Goal: Task Accomplishment & Management: Use online tool/utility

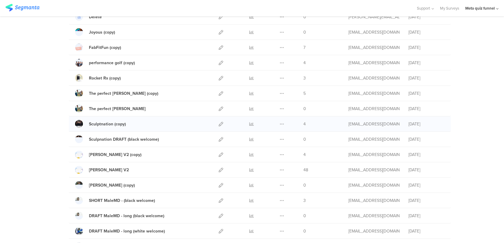
scroll to position [83, 0]
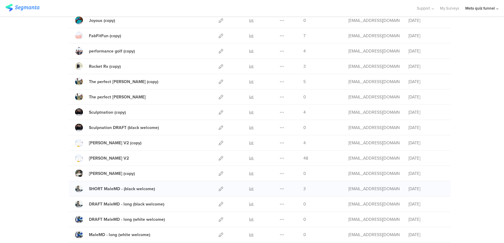
click at [218, 188] on div at bounding box center [220, 188] width 13 height 15
click at [220, 188] on icon at bounding box center [221, 189] width 5 height 5
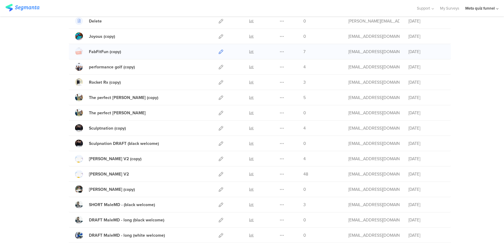
scroll to position [99, 0]
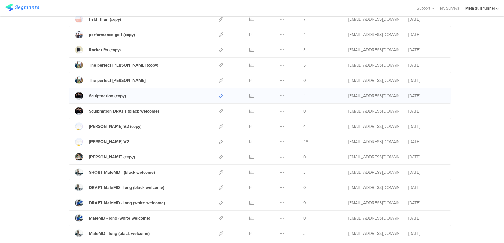
click at [221, 97] on icon at bounding box center [221, 96] width 5 height 5
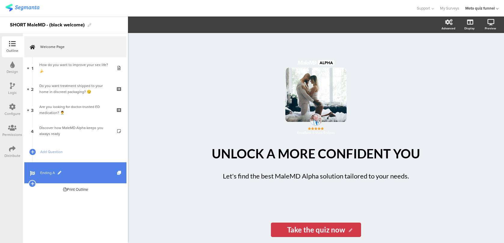
click at [75, 171] on span "Ending A" at bounding box center [78, 173] width 77 height 6
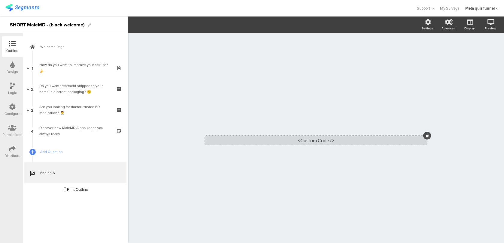
click at [225, 138] on div "<Custom Code />" at bounding box center [316, 140] width 222 height 9
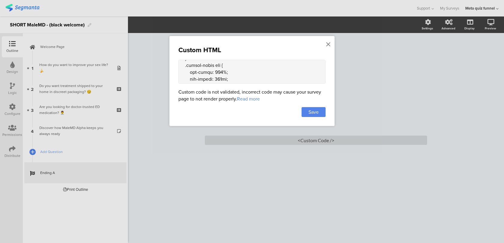
scroll to position [513, 0]
click at [324, 45] on div "Custom HTML" at bounding box center [251, 50] width 147 height 10
click at [329, 42] on icon at bounding box center [328, 44] width 4 height 7
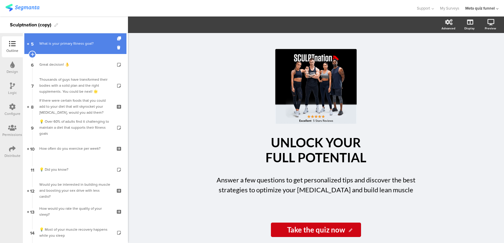
scroll to position [269, 0]
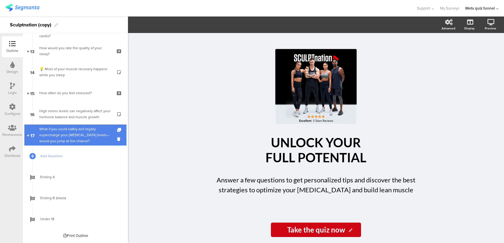
click at [83, 144] on div "What if you could safely and legally supercharge your testosterone levels—would…" at bounding box center [75, 135] width 72 height 18
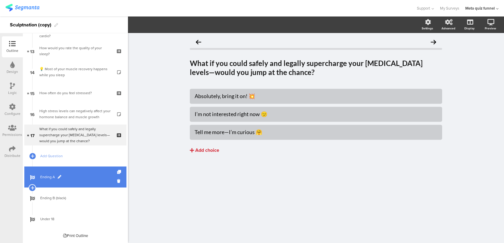
click at [79, 181] on link "Ending A" at bounding box center [75, 177] width 102 height 21
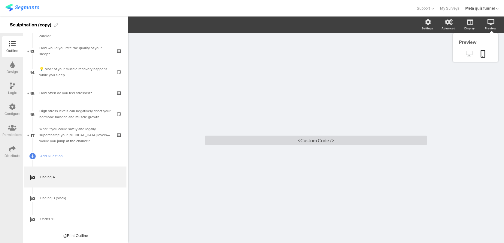
click at [471, 50] on link at bounding box center [469, 54] width 15 height 10
click at [298, 140] on div "<Custom Code />" at bounding box center [316, 140] width 222 height 9
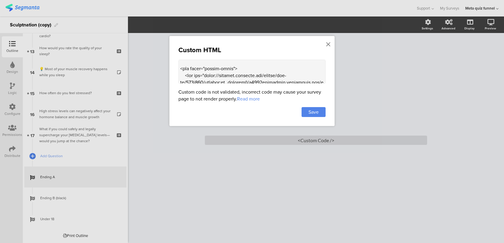
scroll to position [496, 0]
drag, startPoint x: 199, startPoint y: 80, endPoint x: 179, endPoint y: 64, distance: 25.5
click at [179, 64] on textarea at bounding box center [251, 72] width 147 height 24
click at [229, 66] on textarea at bounding box center [251, 72] width 147 height 24
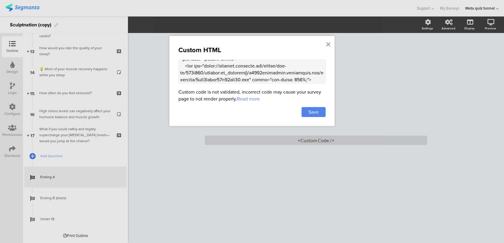
scroll to position [500, 0]
drag, startPoint x: 180, startPoint y: 67, endPoint x: 235, endPoint y: 77, distance: 56.2
click at [235, 77] on textarea at bounding box center [251, 72] width 147 height 24
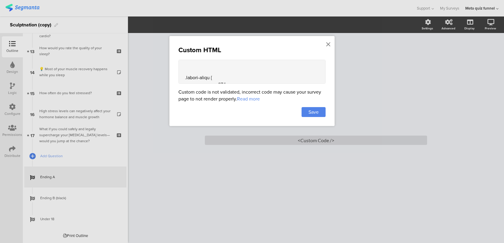
scroll to position [376, 0]
click at [184, 70] on textarea at bounding box center [251, 72] width 147 height 24
drag, startPoint x: 180, startPoint y: 67, endPoint x: 195, endPoint y: 63, distance: 16.2
click at [195, 63] on textarea at bounding box center [251, 72] width 147 height 24
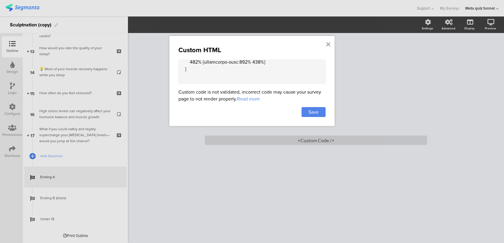
scroll to position [367, 0]
click at [327, 44] on icon at bounding box center [328, 44] width 4 height 7
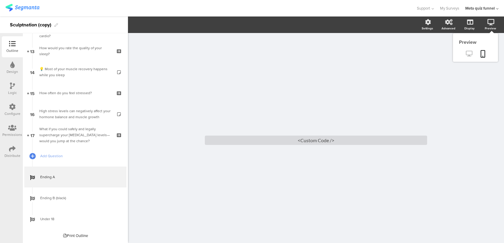
click at [466, 56] on icon at bounding box center [469, 54] width 6 height 6
click at [289, 141] on div "<Custom Code />" at bounding box center [316, 140] width 222 height 9
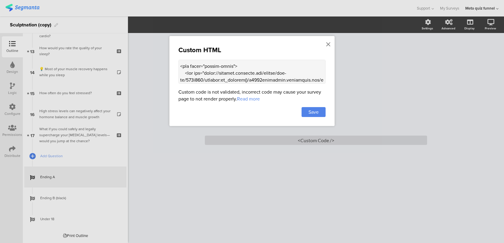
scroll to position [520, 0]
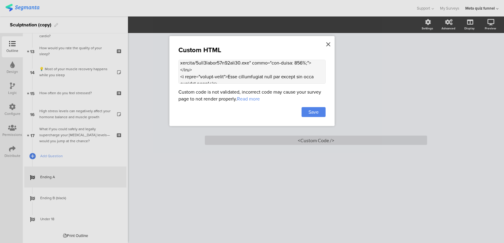
click at [327, 46] on icon at bounding box center [328, 44] width 4 height 7
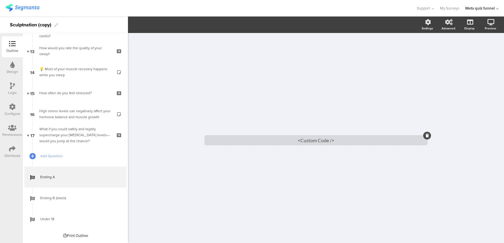
click at [301, 141] on div "<Custom Code />" at bounding box center [316, 140] width 222 height 9
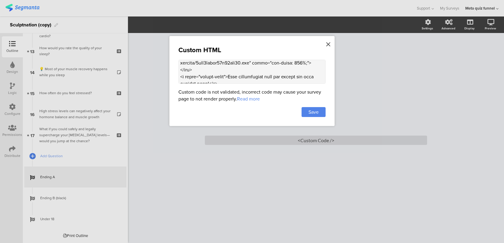
click at [329, 44] on icon at bounding box center [328, 44] width 4 height 7
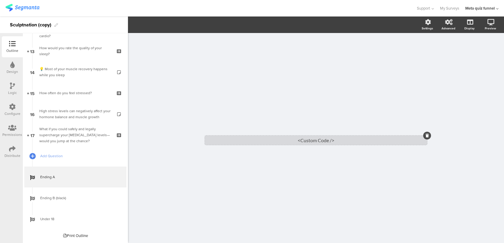
click at [329, 141] on div "<Custom Code />" at bounding box center [316, 140] width 222 height 9
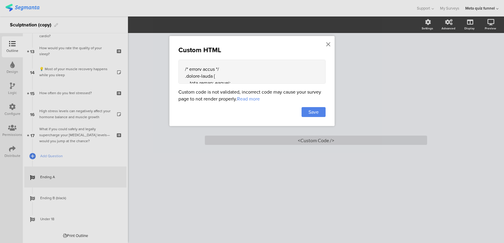
scroll to position [146, 0]
drag, startPoint x: 178, startPoint y: 67, endPoint x: 189, endPoint y: 79, distance: 16.4
click at [189, 79] on textarea at bounding box center [251, 72] width 147 height 24
click at [177, 62] on div "Custom HTML Custom code is not validated, incorrect code may cause your survey …" at bounding box center [251, 81] width 165 height 90
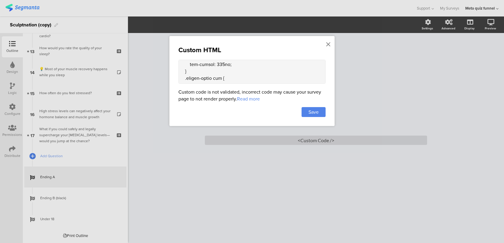
scroll to position [458, 0]
drag, startPoint x: 179, startPoint y: 62, endPoint x: 197, endPoint y: 76, distance: 22.7
click at [197, 76] on textarea at bounding box center [251, 72] width 147 height 24
click at [325, 43] on div "Custom HTML Custom code is not validated, incorrect code may cause your survey …" at bounding box center [251, 81] width 165 height 90
click at [329, 44] on icon at bounding box center [328, 44] width 4 height 7
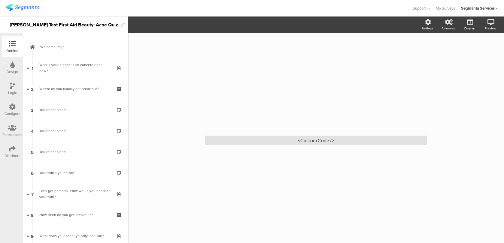
scroll to position [311, 0]
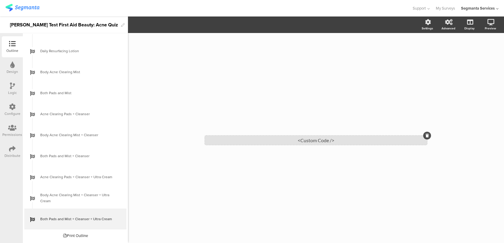
click at [311, 142] on div "<Custom Code />" at bounding box center [316, 140] width 222 height 9
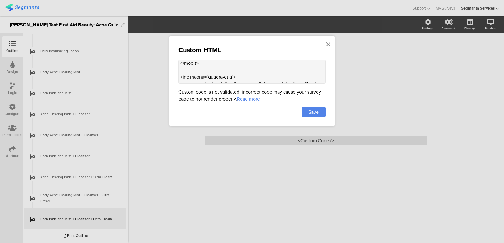
scroll to position [817, 0]
click at [329, 44] on icon at bounding box center [328, 44] width 4 height 7
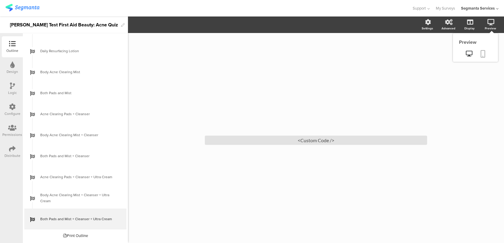
click at [481, 53] on icon at bounding box center [483, 54] width 5 height 8
